Goal: Navigation & Orientation: Find specific page/section

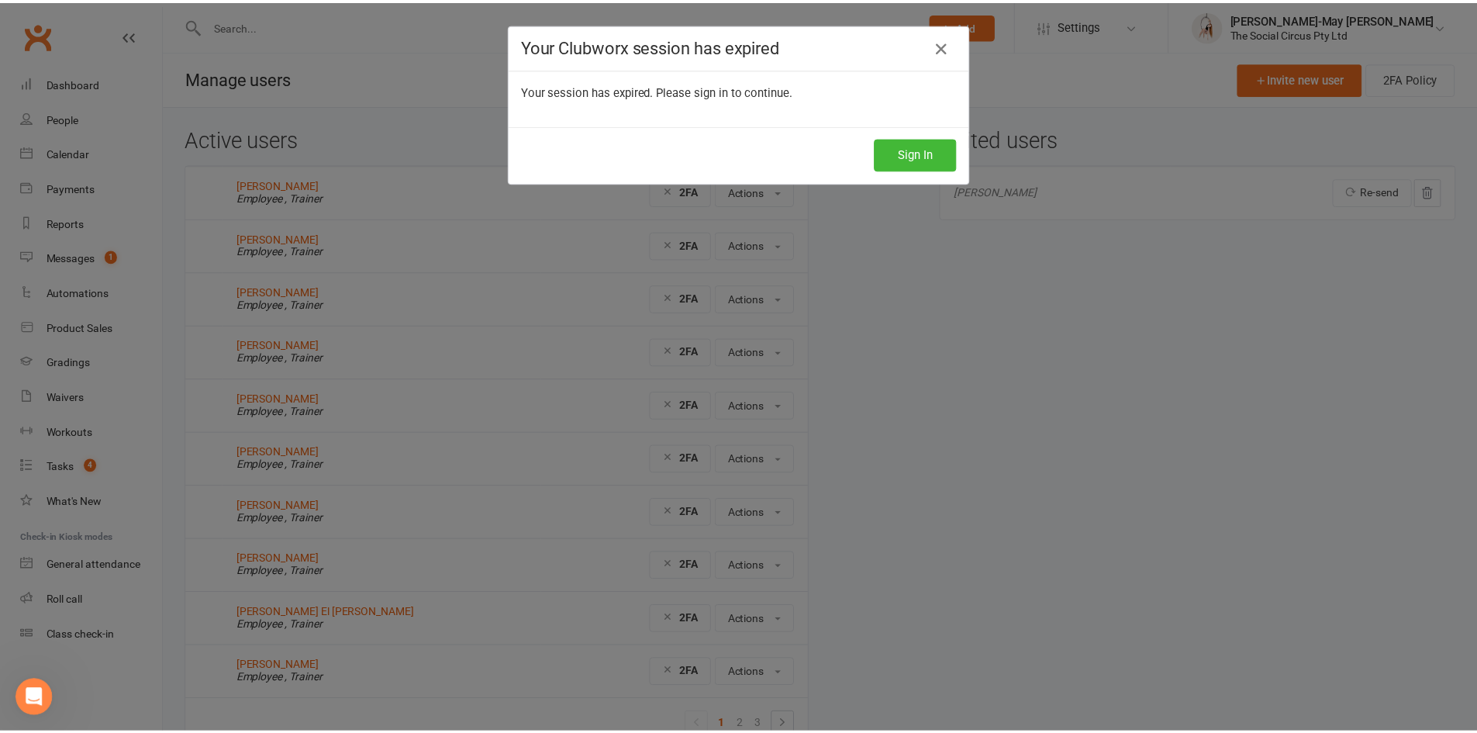
scroll to position [1373, 0]
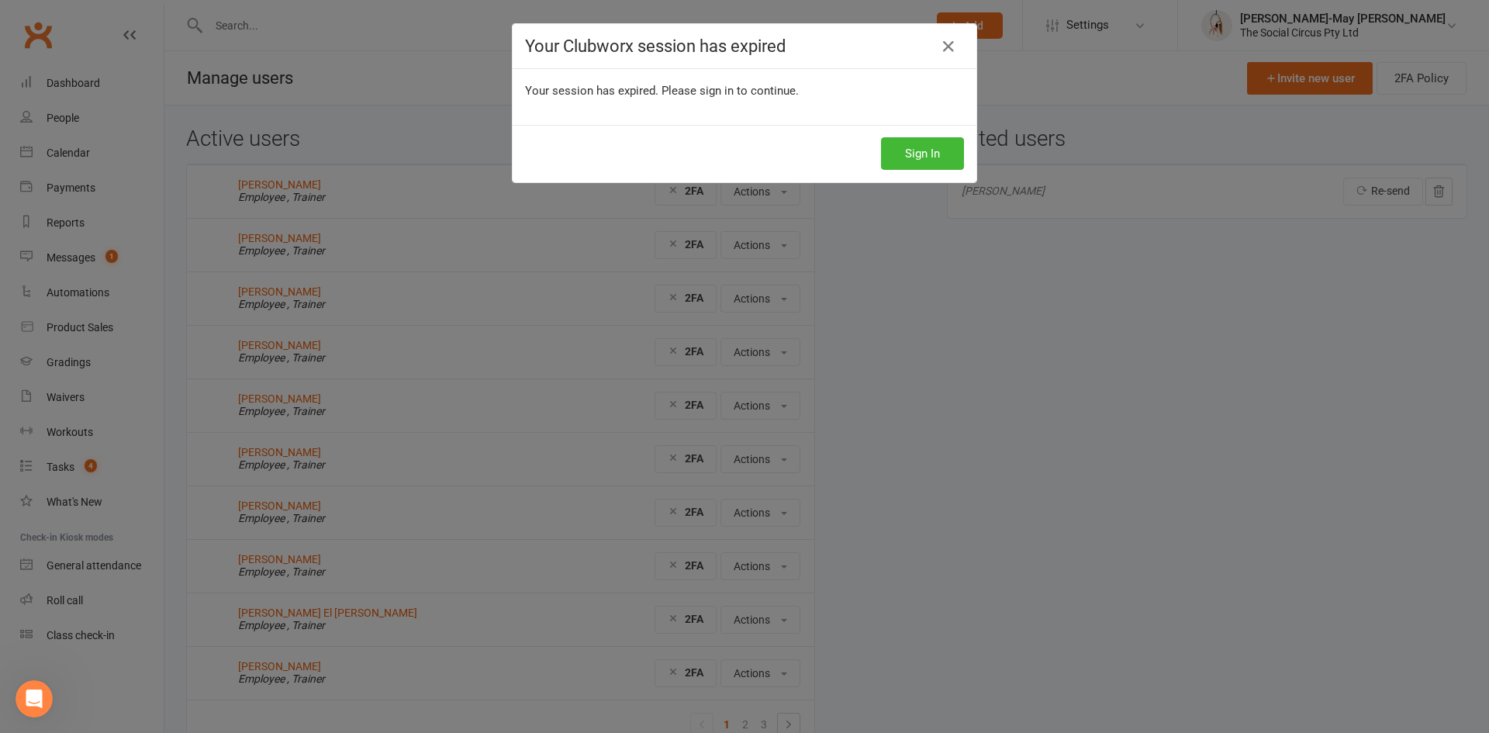
click at [917, 498] on div "Your Clubworx session has expired Your session has expired. Please sign in to c…" at bounding box center [744, 366] width 1489 height 733
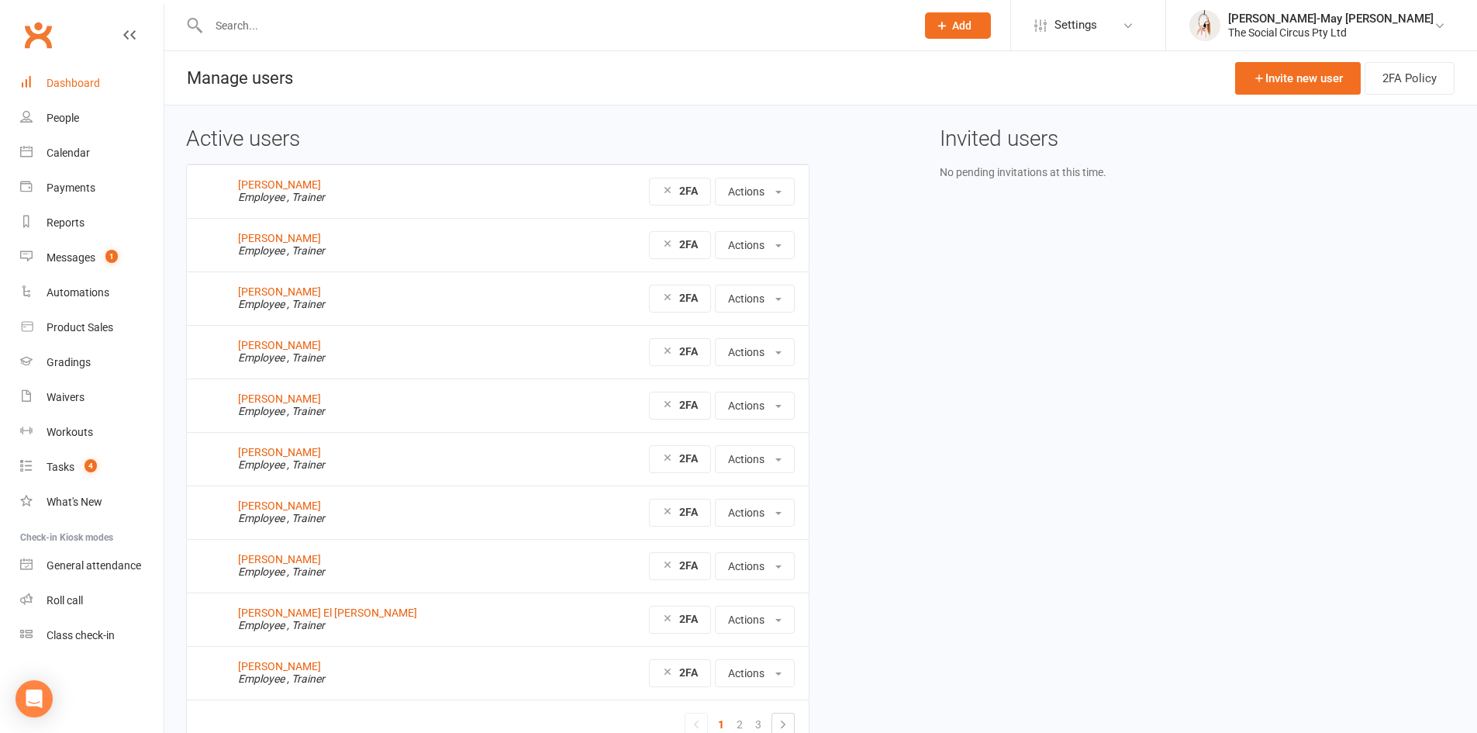
click at [67, 85] on div "Dashboard" at bounding box center [74, 83] width 54 height 12
